Goal: Information Seeking & Learning: Learn about a topic

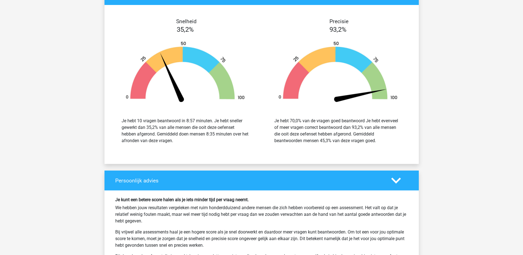
scroll to position [3256, 0]
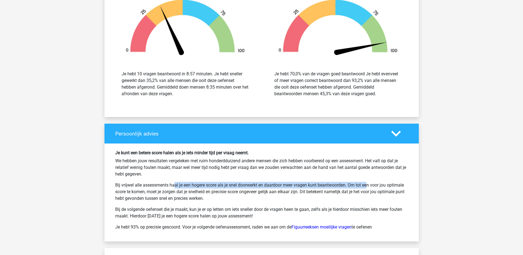
drag, startPoint x: 150, startPoint y: 183, endPoint x: 348, endPoint y: 182, distance: 197.6
click at [348, 182] on div "Je kunt een betere score halen als je iets minder tijd per vraag neemt. We hebb…" at bounding box center [261, 192] width 301 height 85
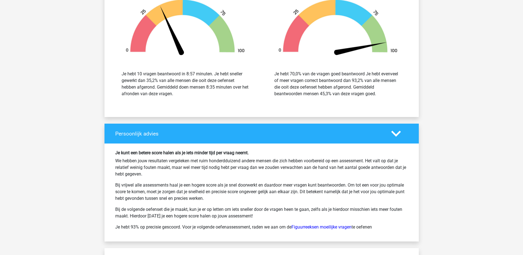
drag, startPoint x: 348, startPoint y: 182, endPoint x: 353, endPoint y: 184, distance: 5.7
click at [353, 184] on p "Bij vrijwel alle assessments haal je een hogere score als je snel doorwerkt en …" at bounding box center [261, 192] width 293 height 20
drag, startPoint x: 150, startPoint y: 191, endPoint x: 299, endPoint y: 193, distance: 149.3
click at [299, 193] on p "Bij vrijwel alle assessments haal je een hogere score als je snel doorwerkt en …" at bounding box center [261, 192] width 293 height 20
drag, startPoint x: 299, startPoint y: 193, endPoint x: 331, endPoint y: 191, distance: 31.3
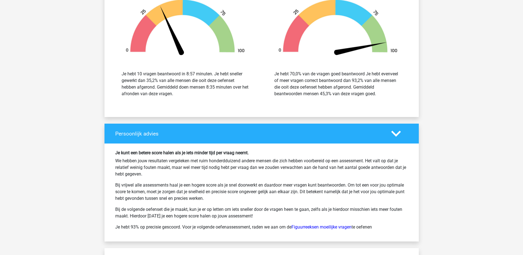
click at [331, 191] on p "Bij vrijwel alle assessments haal je een hogere score als je snel doorwerkt en …" at bounding box center [261, 192] width 293 height 20
click at [330, 227] on link "Figuurreeksen moeilijke vragen" at bounding box center [322, 226] width 60 height 5
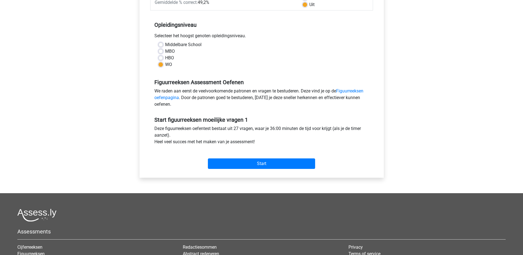
scroll to position [110, 0]
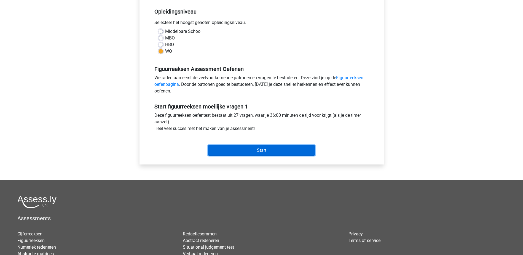
click at [267, 149] on input "Start" at bounding box center [261, 150] width 107 height 10
